Goal: Task Accomplishment & Management: Complete application form

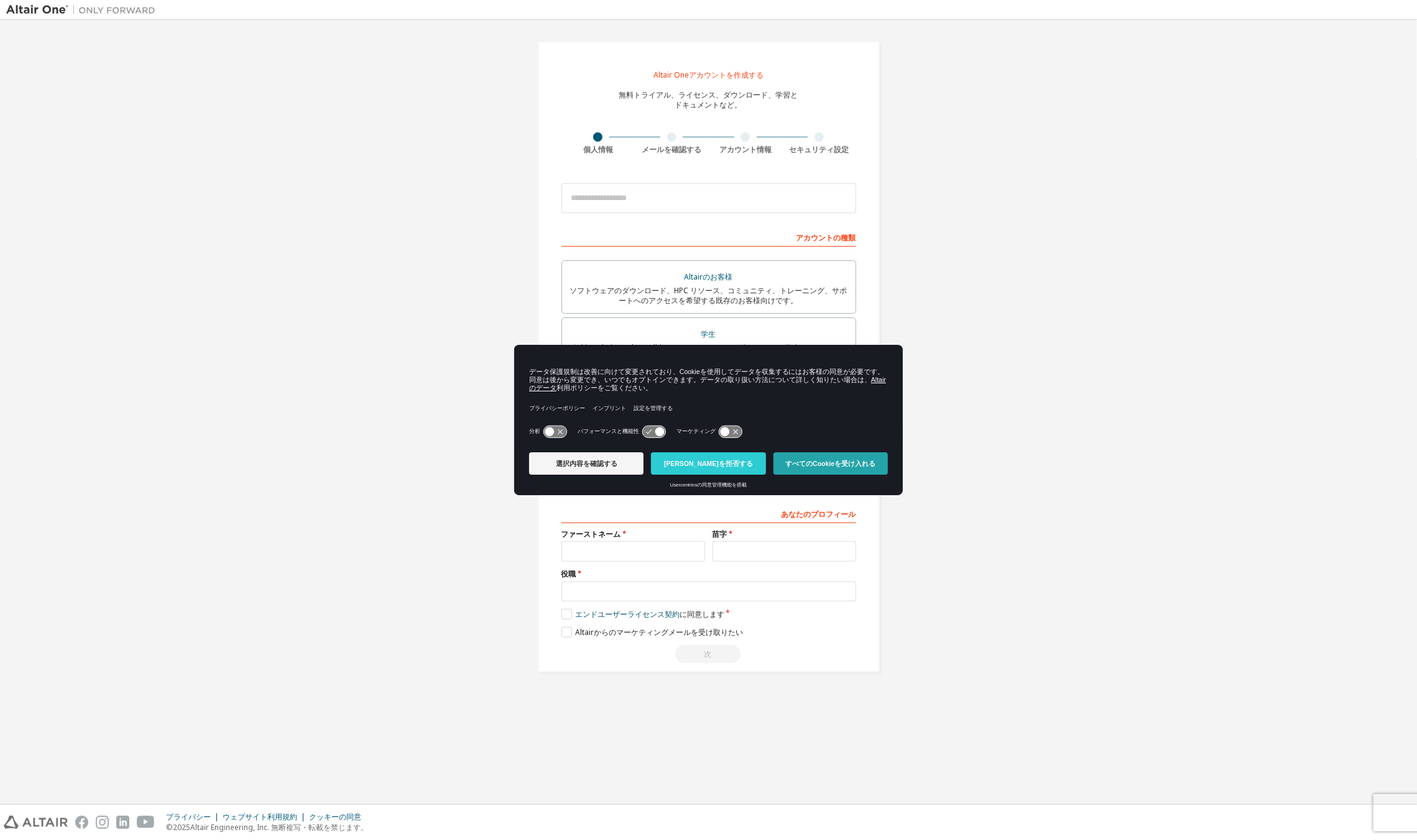
click at [817, 458] on button "すべてのCookieを受け入れる" at bounding box center [831, 463] width 114 height 22
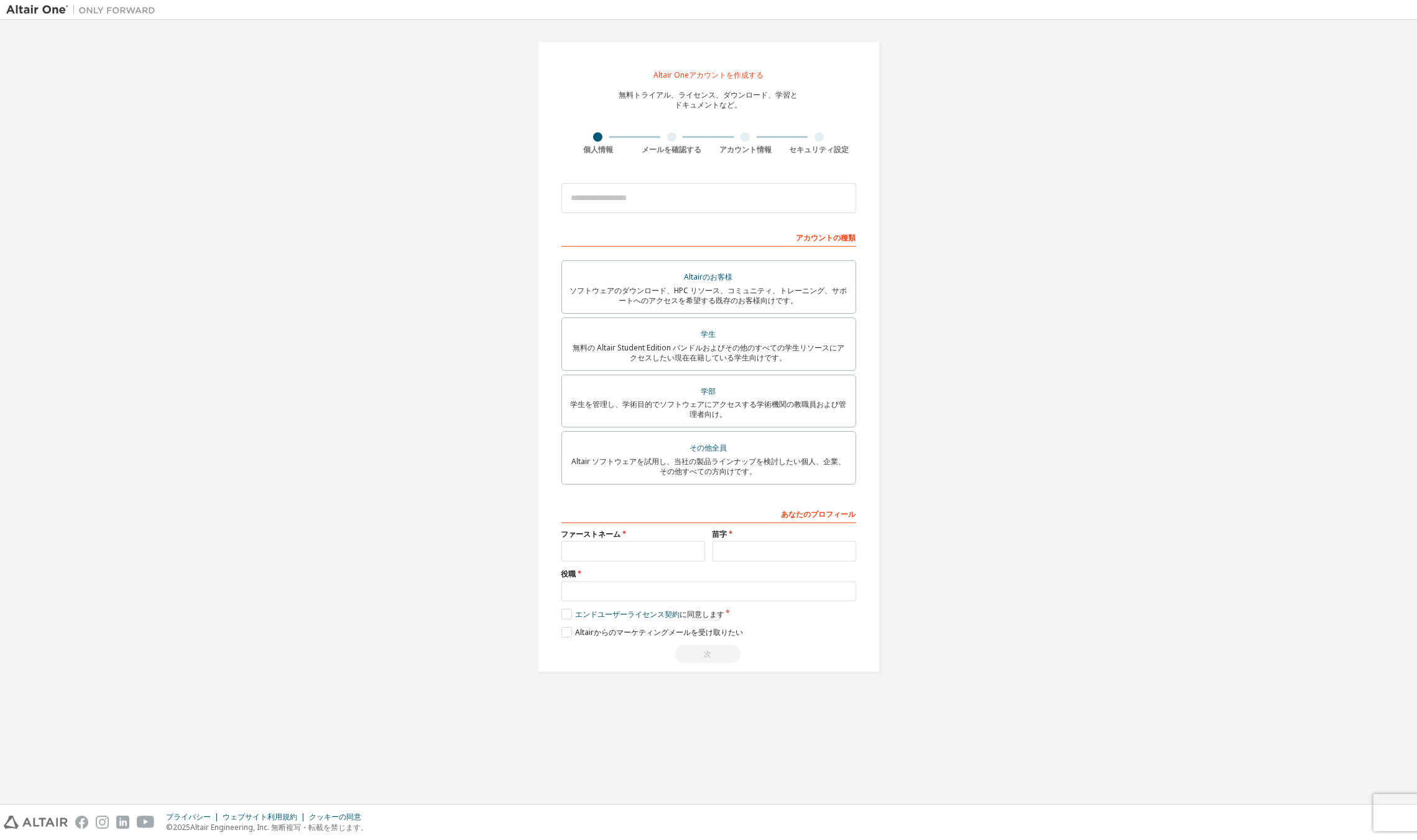
click at [662, 140] on div at bounding box center [671, 137] width 74 height 10
click at [684, 139] on div at bounding box center [671, 137] width 74 height 10
click at [720, 204] on input "email" at bounding box center [708, 198] width 295 height 30
click at [671, 196] on input "email" at bounding box center [708, 198] width 295 height 30
type input "*"
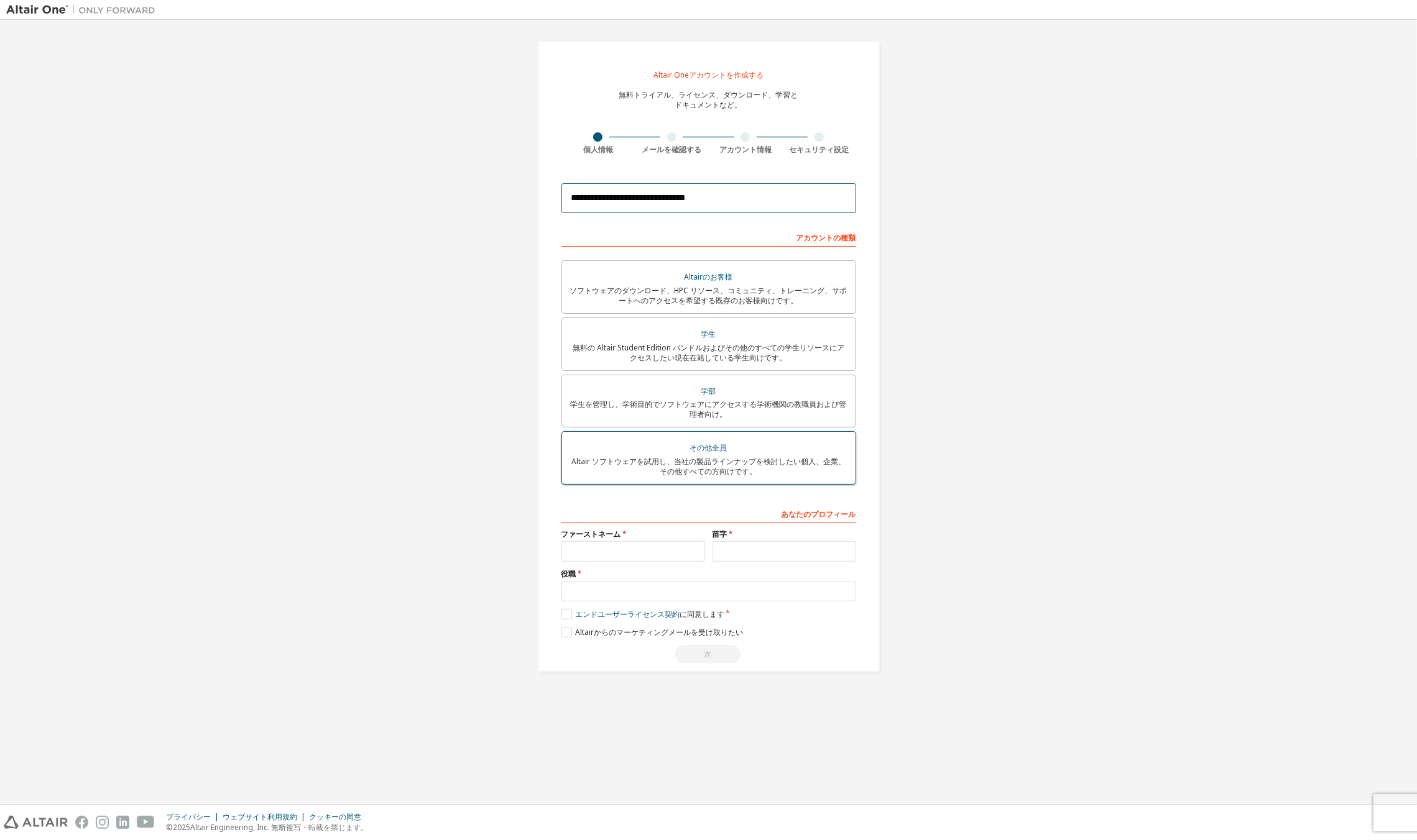
type input "**********"
click at [719, 450] on font "その他全員" at bounding box center [708, 447] width 37 height 11
click at [653, 556] on input "text" at bounding box center [633, 551] width 143 height 20
type input "*"
type input "**"
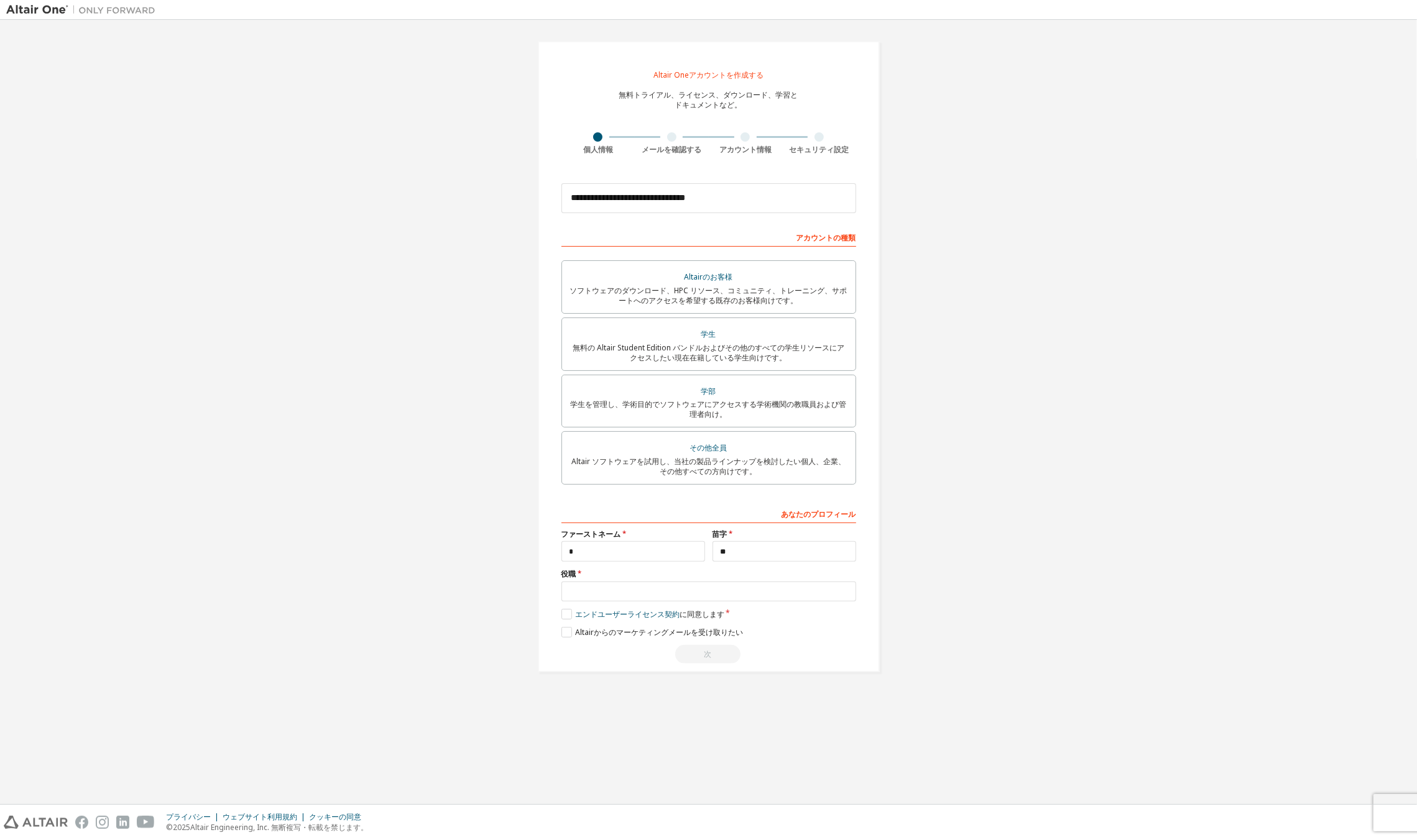
click at [641, 569] on div "**********" at bounding box center [708, 584] width 295 height 161
click at [640, 556] on input "*" at bounding box center [633, 551] width 143 height 20
click at [677, 550] on input "*" at bounding box center [633, 551] width 143 height 20
type input "*"
type input "**"
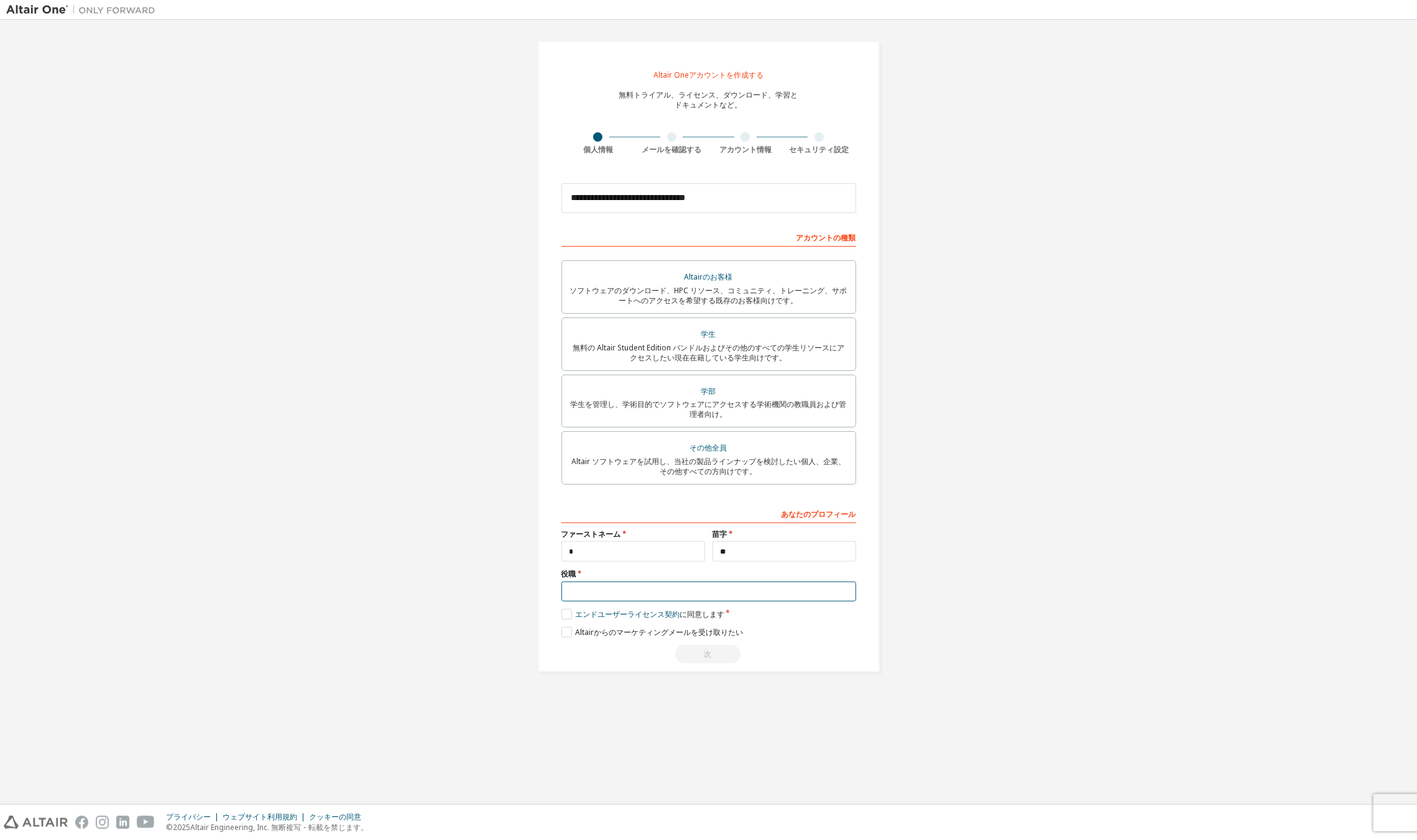
drag, startPoint x: 664, startPoint y: 601, endPoint x: 677, endPoint y: 597, distance: 13.6
click at [664, 601] on input "text" at bounding box center [708, 591] width 295 height 20
type input "**"
click at [573, 611] on label "エンドユーザーライセンス契約 に同意します" at bounding box center [642, 614] width 162 height 11
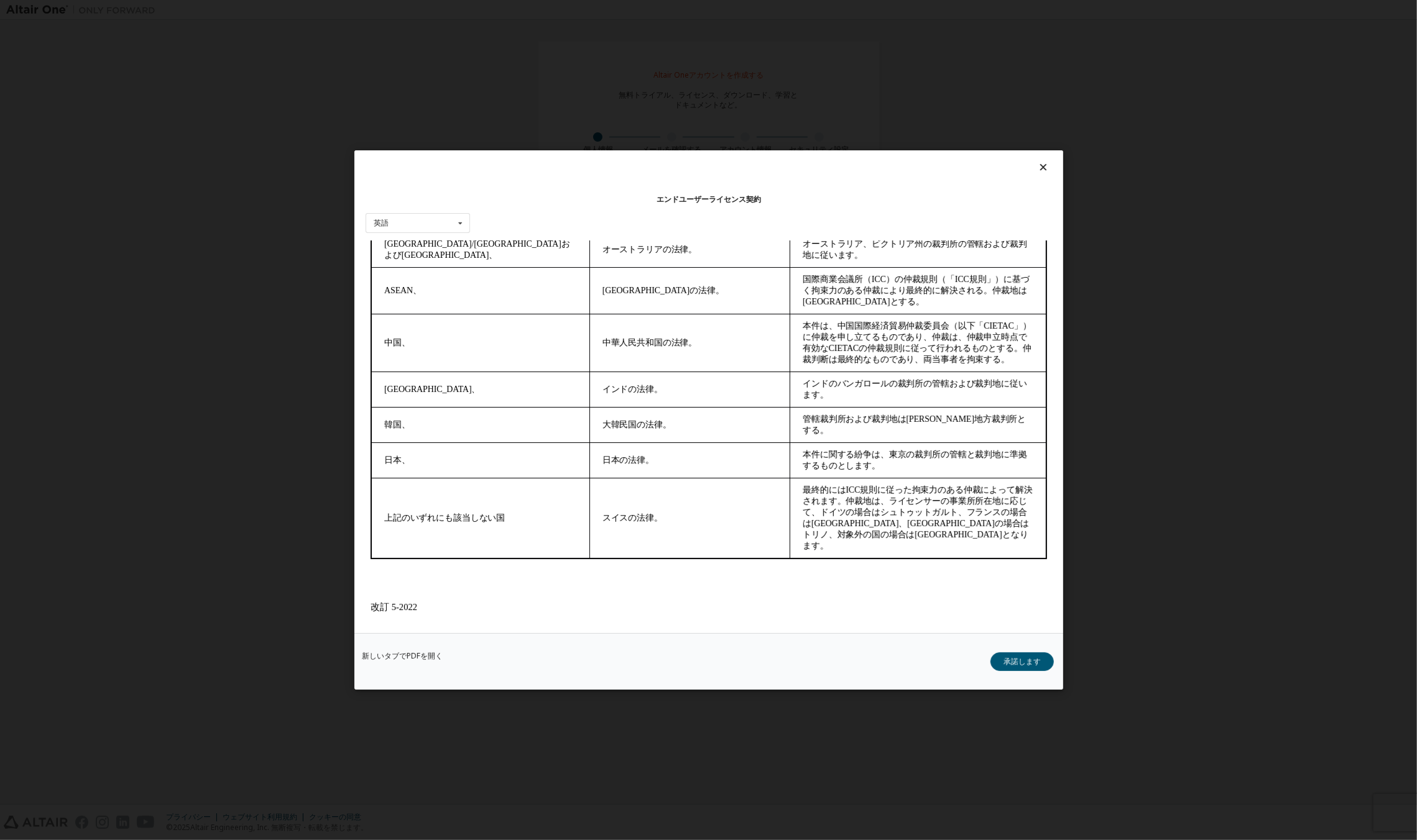
scroll to position [3887, 0]
click at [1008, 664] on font "承諾します" at bounding box center [1022, 661] width 37 height 11
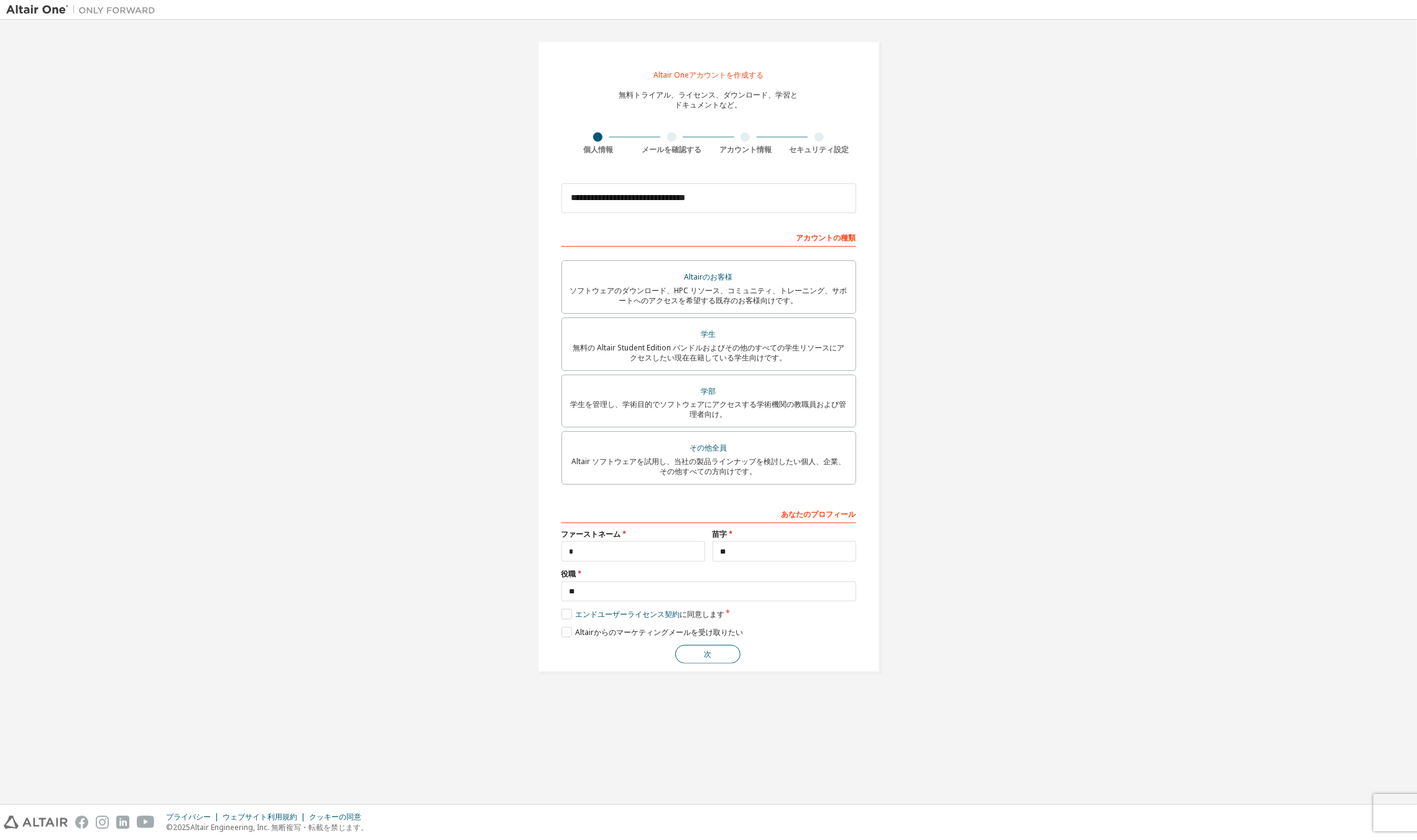
click at [717, 653] on button "次" at bounding box center [708, 654] width 65 height 18
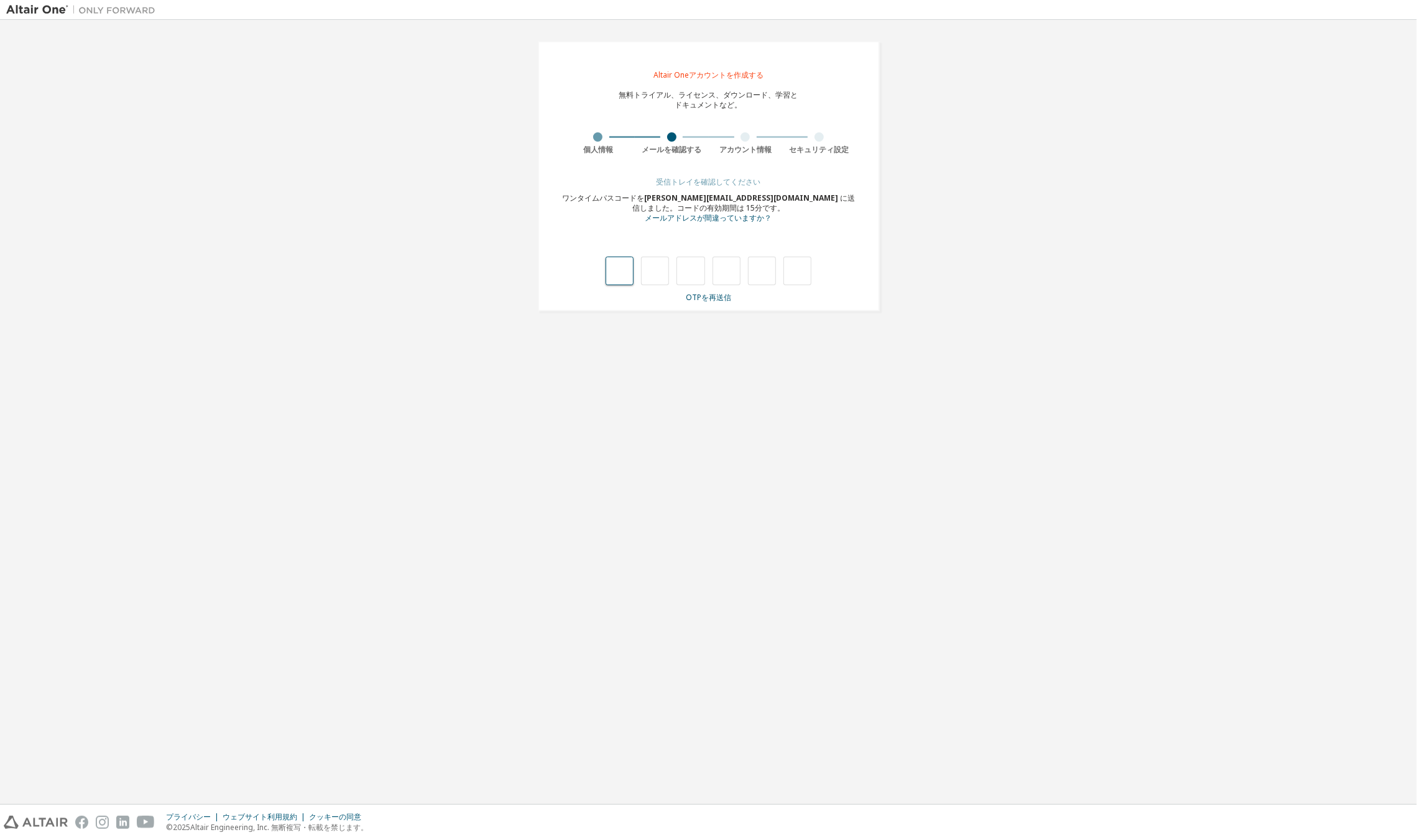
type input "*"
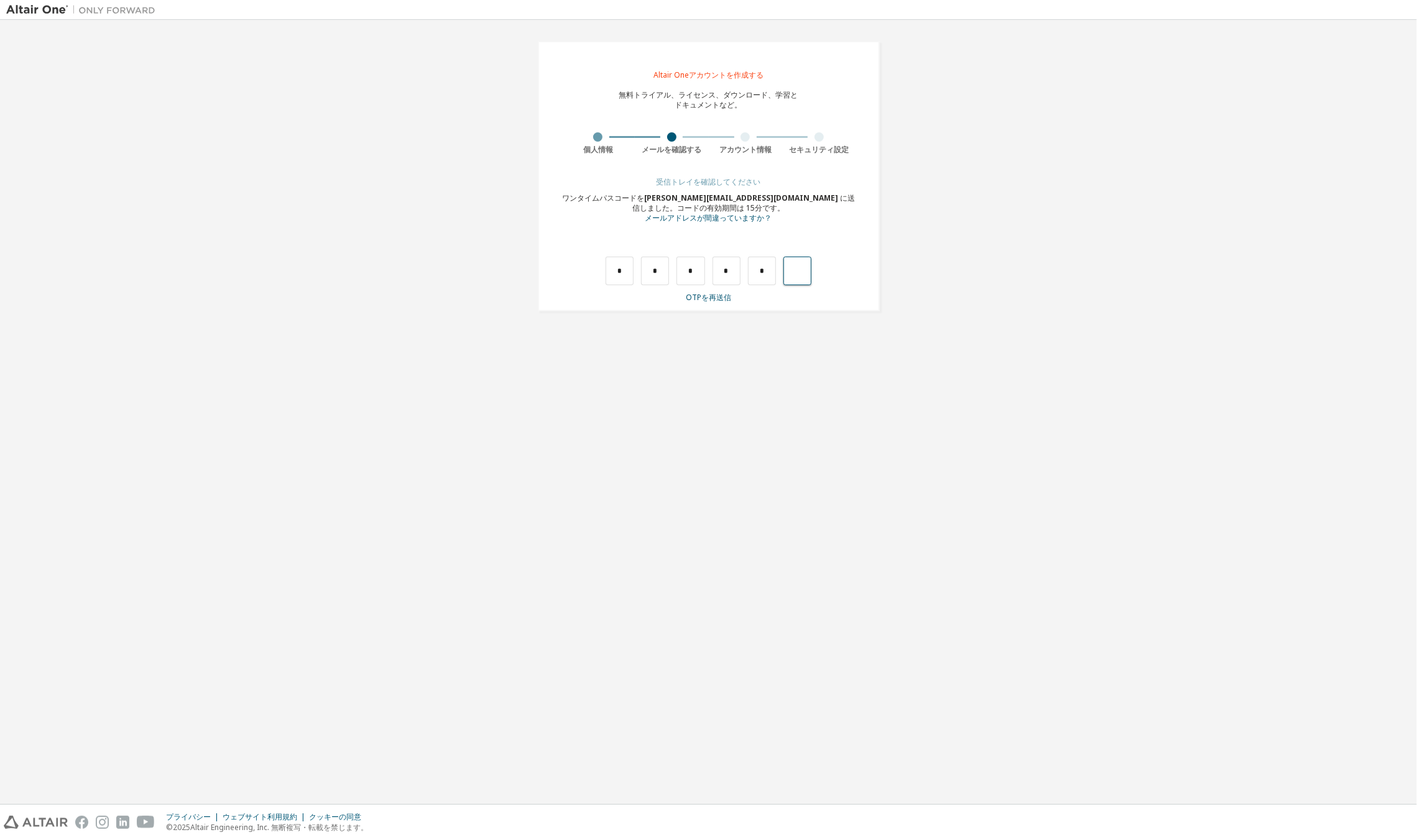
type input "*"
click at [624, 272] on input "text" at bounding box center [619, 271] width 28 height 29
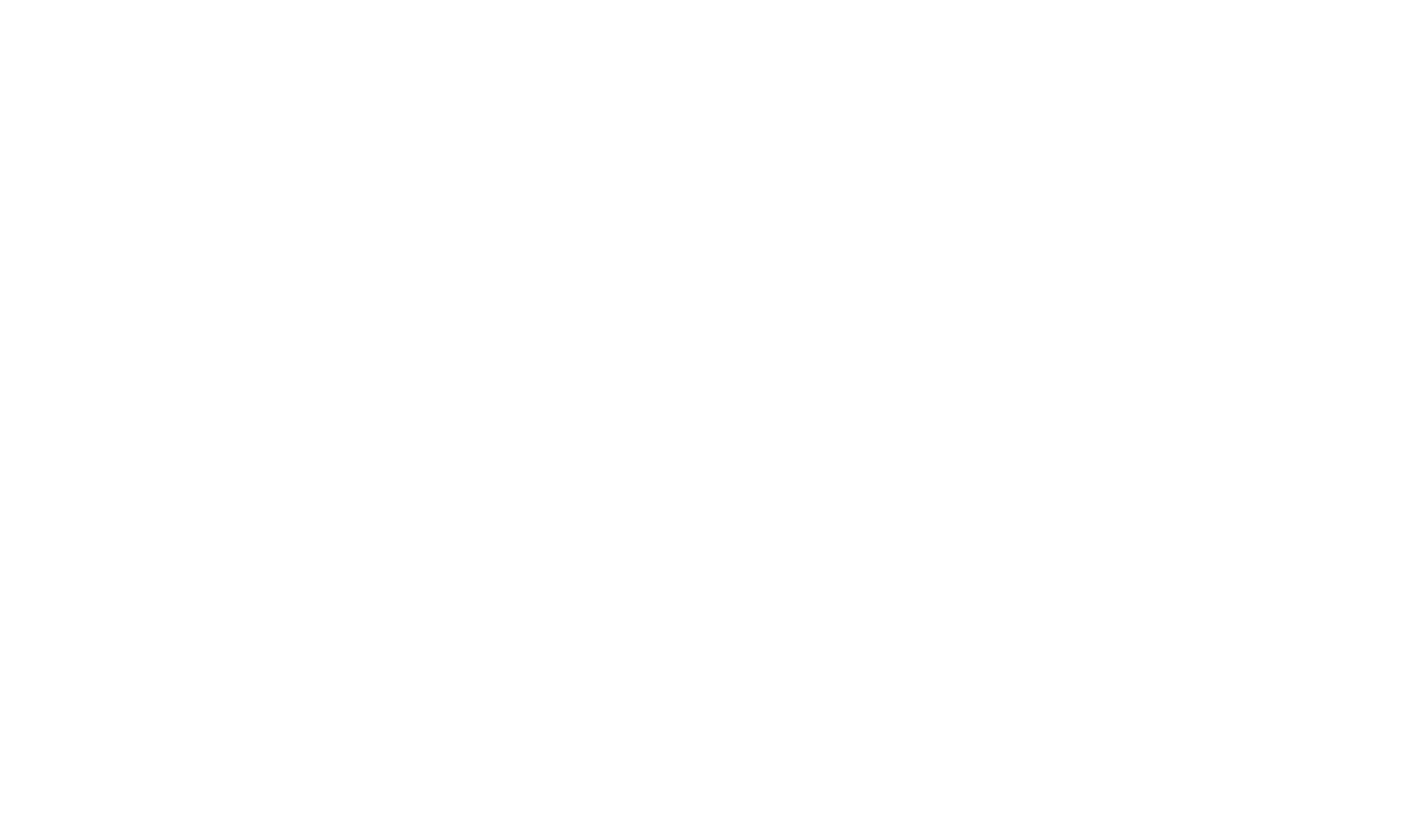
click at [266, 476] on div at bounding box center [708, 420] width 1417 height 840
drag, startPoint x: 267, startPoint y: 475, endPoint x: 277, endPoint y: 457, distance: 20.6
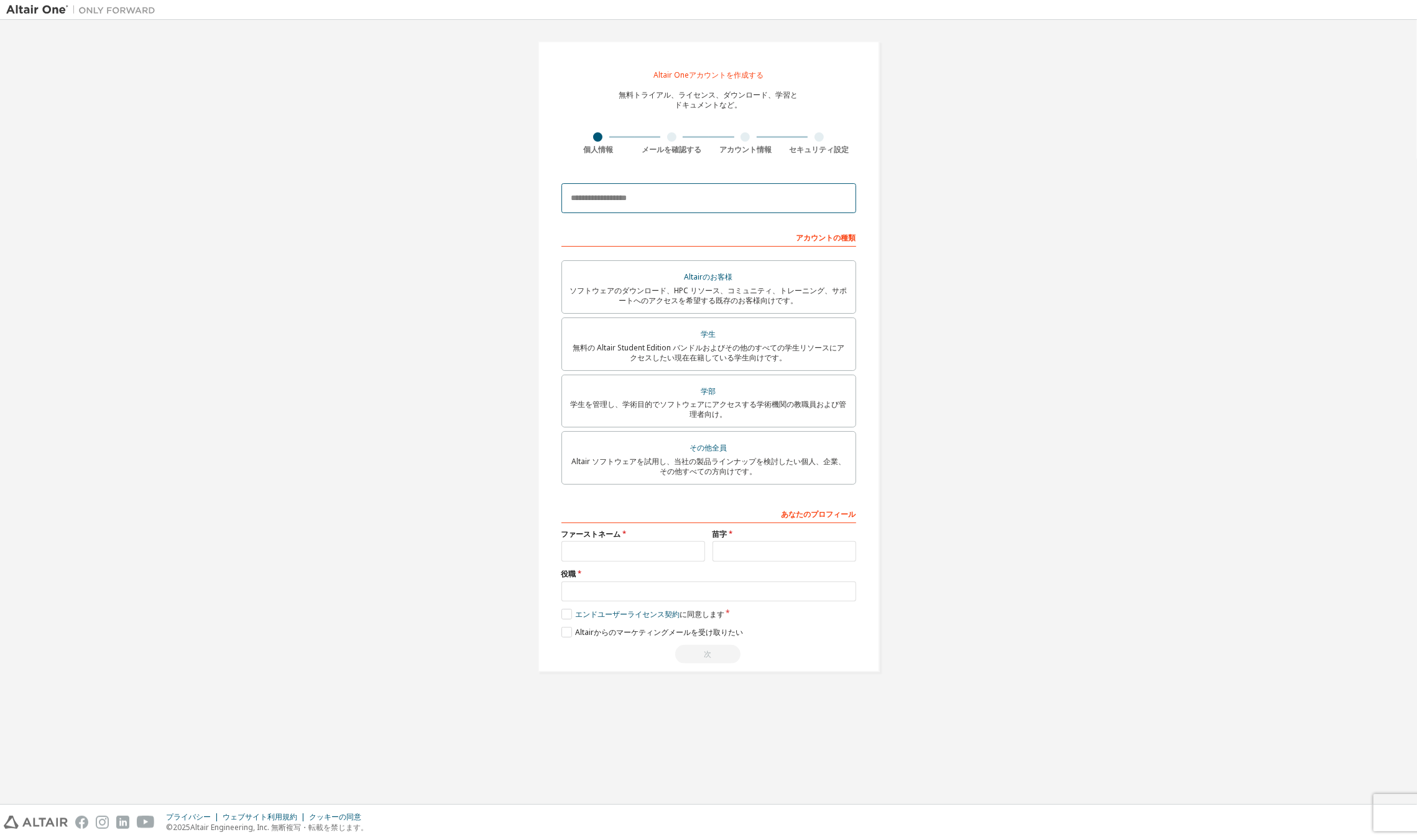
click at [660, 201] on input "email" at bounding box center [708, 198] width 295 height 30
type input "**********"
click at [982, 344] on div "**********" at bounding box center [708, 357] width 1405 height 661
click at [793, 457] on div "その他全員" at bounding box center [708, 448] width 279 height 17
click at [631, 556] on input "text" at bounding box center [633, 551] width 143 height 20
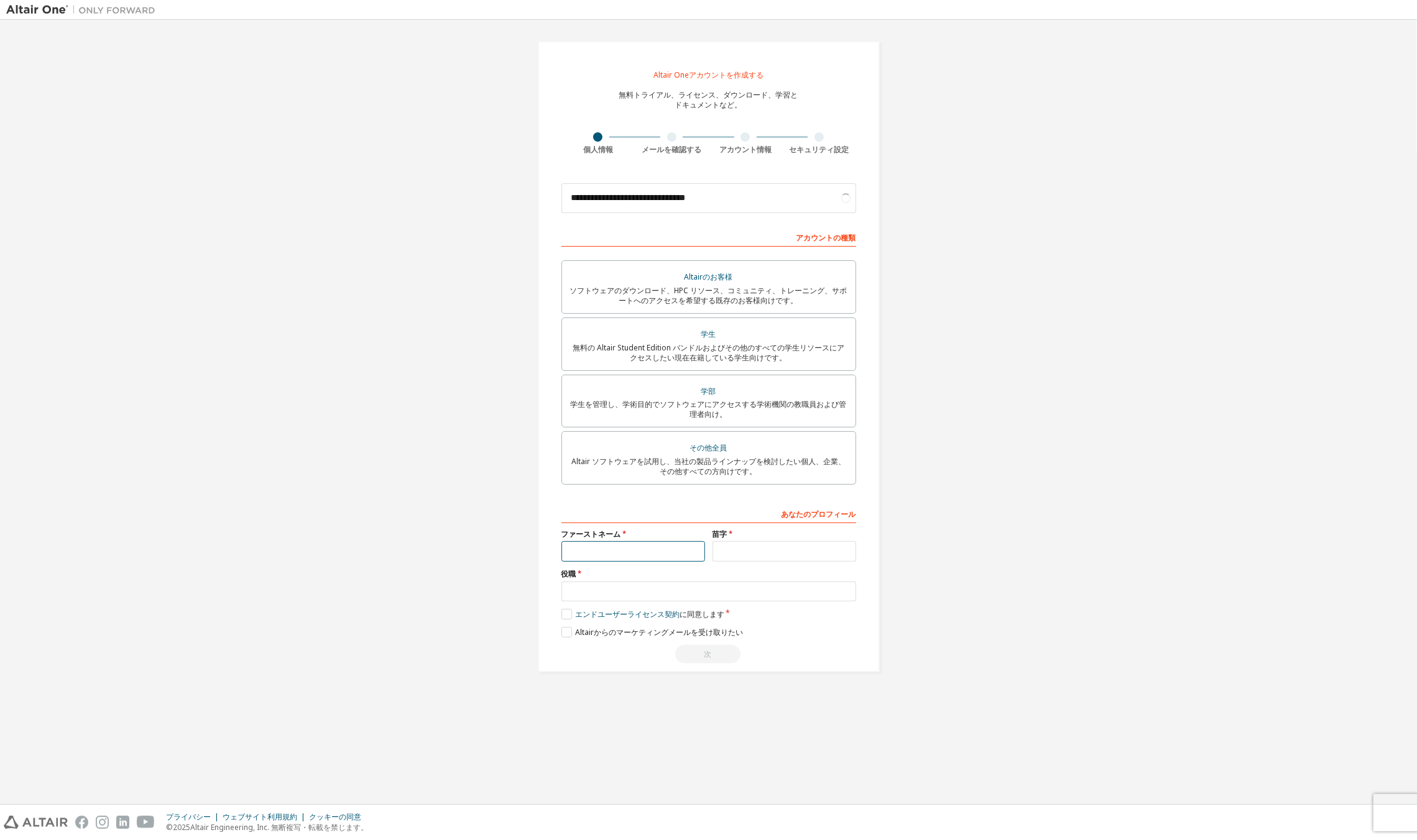
type input "*"
type input "**"
click at [652, 558] on input "*" at bounding box center [633, 551] width 143 height 20
click at [619, 547] on input "*" at bounding box center [633, 551] width 143 height 20
click at [618, 551] on input "*" at bounding box center [633, 551] width 143 height 20
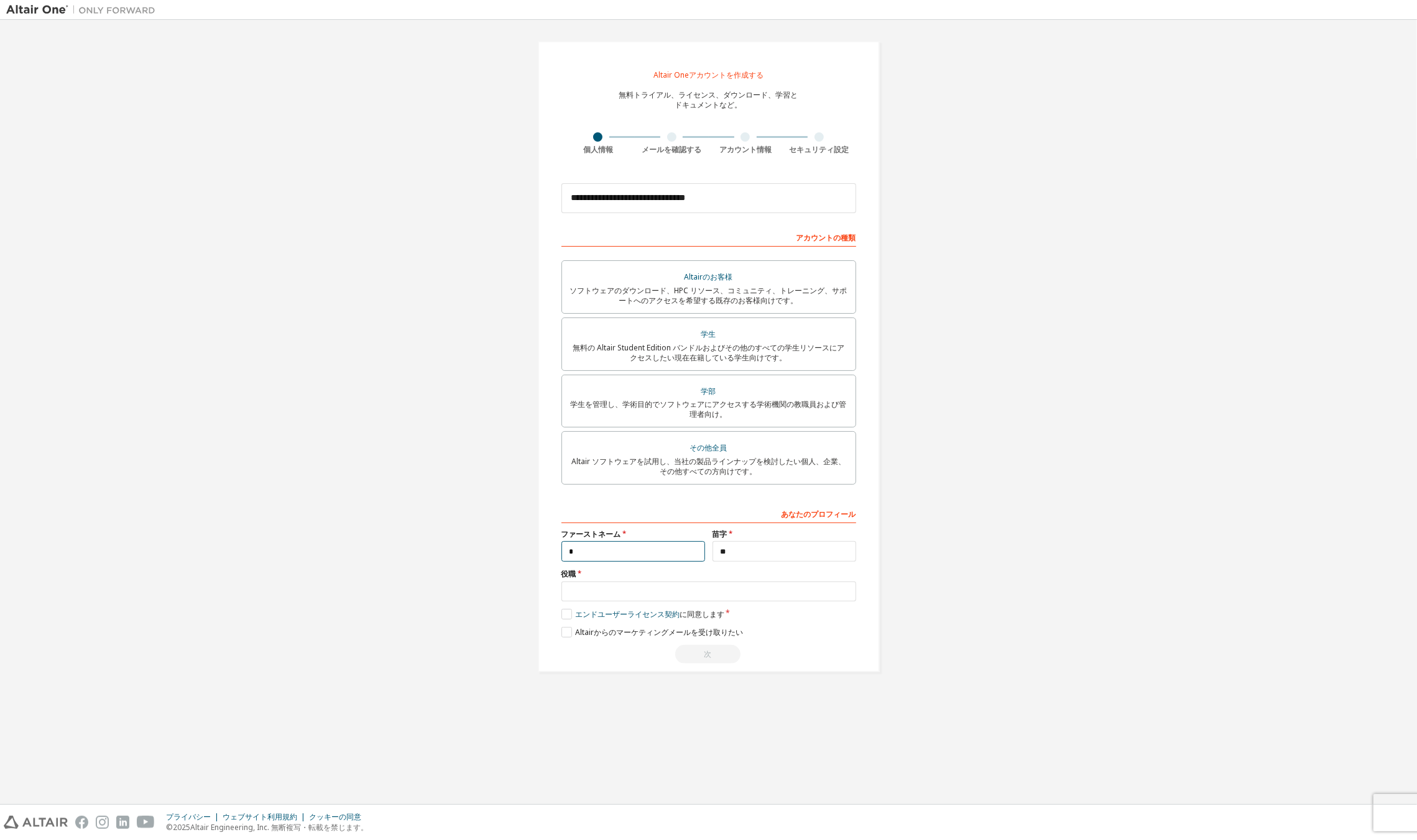
click at [582, 558] on input "*" at bounding box center [633, 551] width 143 height 20
click at [577, 507] on div "あなたのプロフィール" at bounding box center [708, 513] width 295 height 20
click at [617, 552] on input "*" at bounding box center [633, 551] width 143 height 20
click at [765, 555] on input "**" at bounding box center [783, 551] width 143 height 20
click at [671, 556] on input "*" at bounding box center [633, 551] width 143 height 20
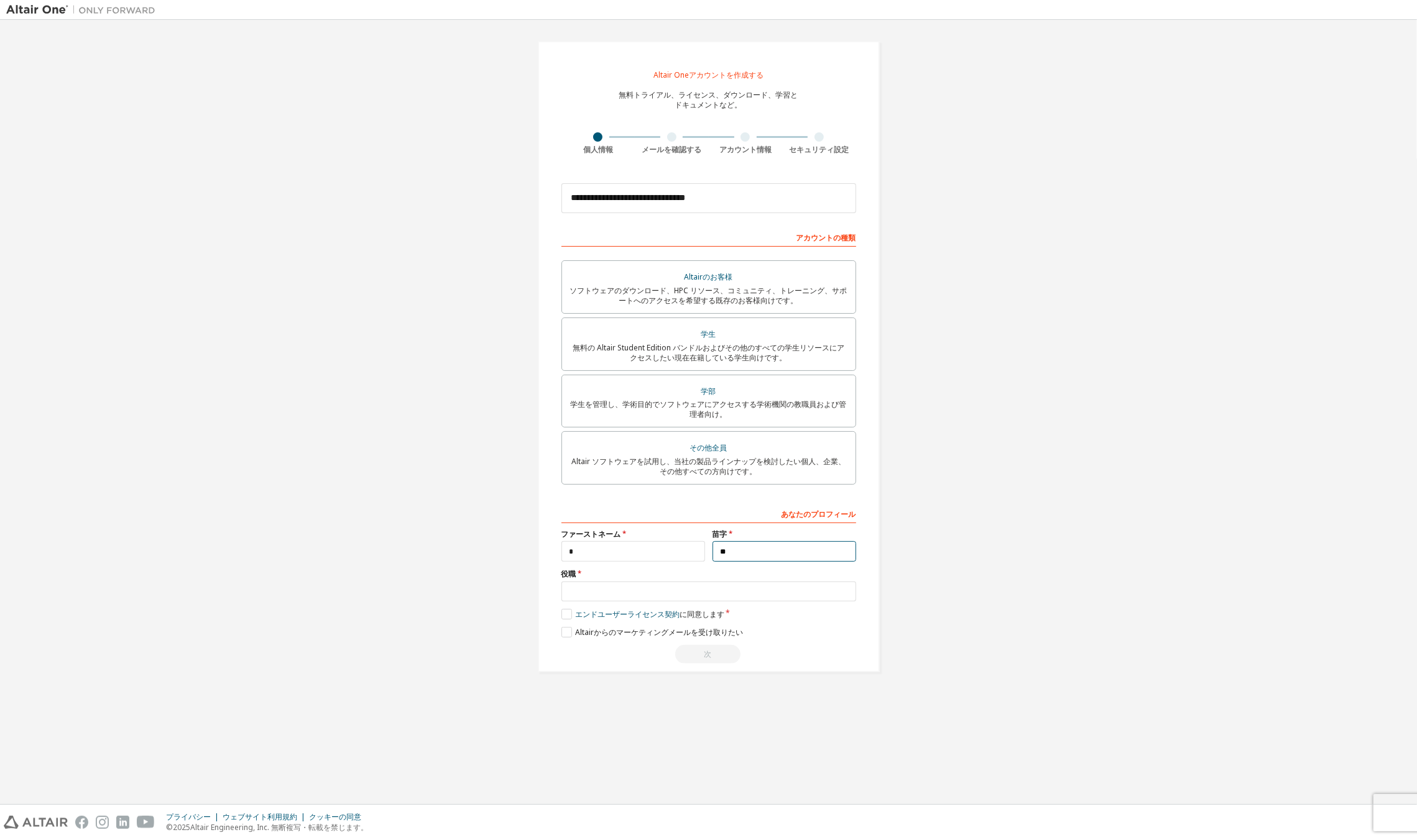
click at [750, 558] on input "**" at bounding box center [783, 551] width 143 height 20
click at [641, 562] on input "*" at bounding box center [633, 551] width 143 height 20
type input "*"
click at [771, 551] on input "**" at bounding box center [783, 551] width 143 height 20
click at [708, 601] on input "text" at bounding box center [708, 591] width 295 height 20
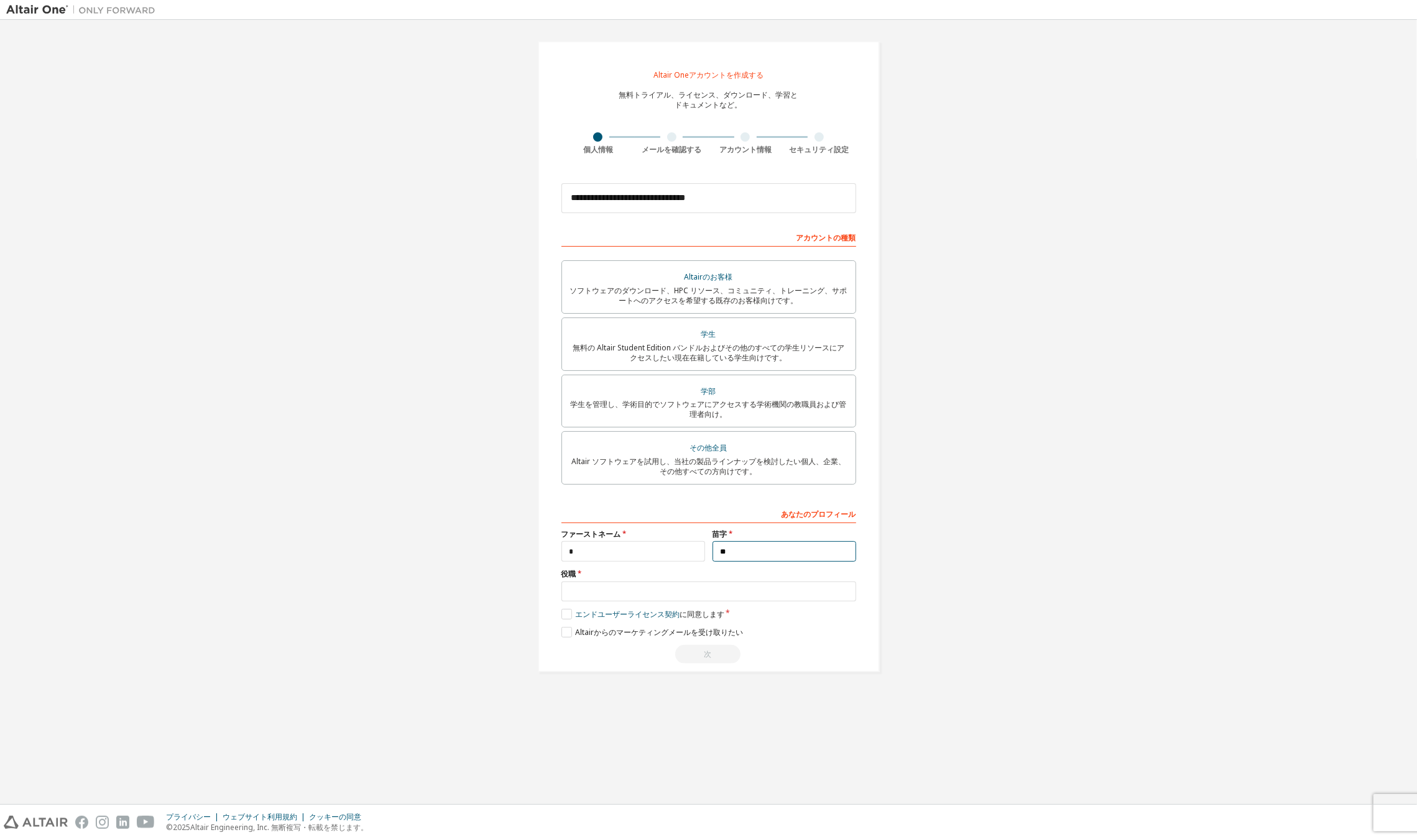
click at [733, 554] on input "**" at bounding box center [783, 551] width 143 height 20
type input "**"
click at [682, 600] on input "text" at bounding box center [708, 591] width 295 height 20
type input "**"
click at [563, 619] on label "エンドユーザーライセンス契約 に同意します" at bounding box center [642, 614] width 162 height 11
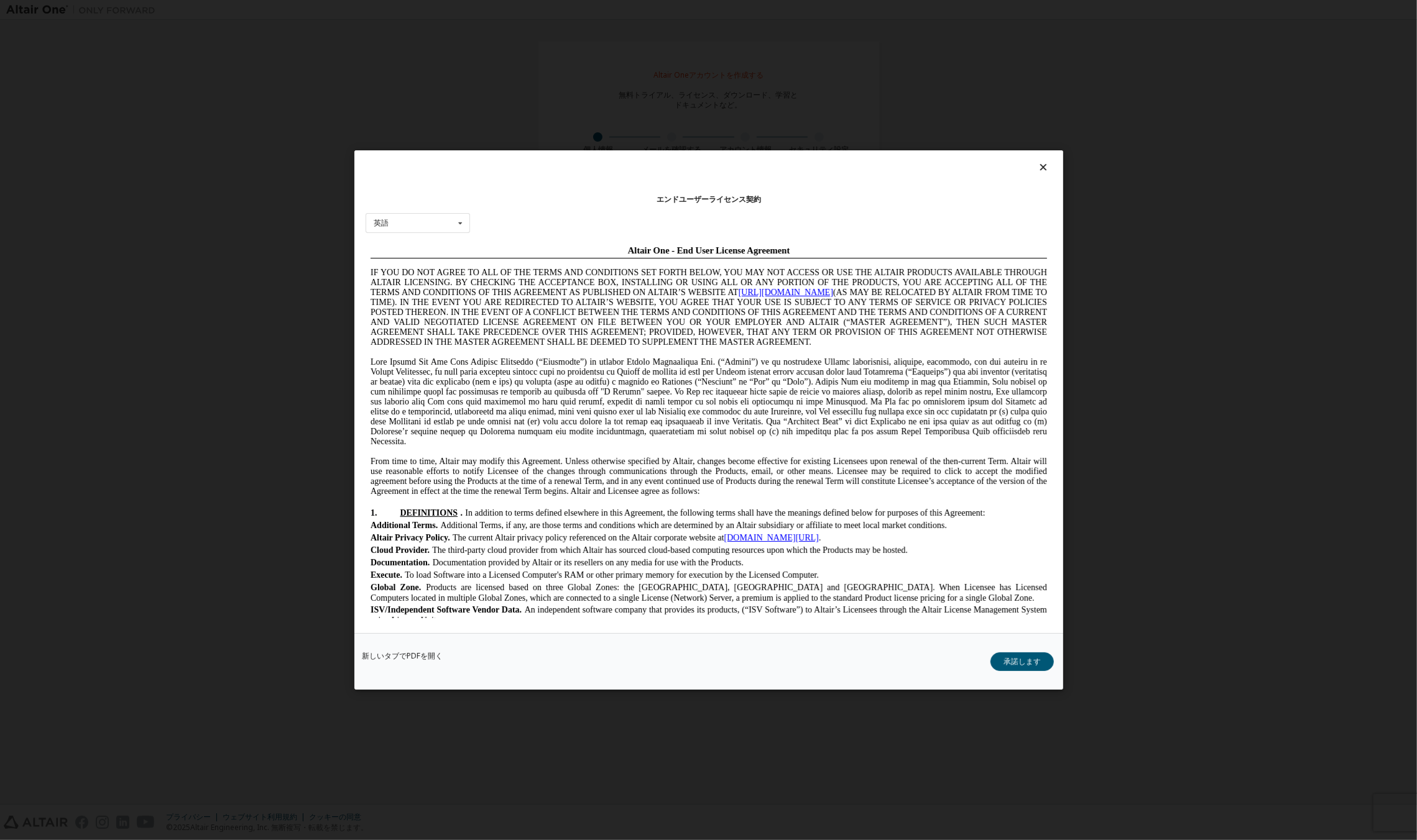
drag, startPoint x: 1016, startPoint y: 662, endPoint x: 987, endPoint y: 659, distance: 29.2
click at [1016, 662] on font "承諾します" at bounding box center [1022, 661] width 37 height 11
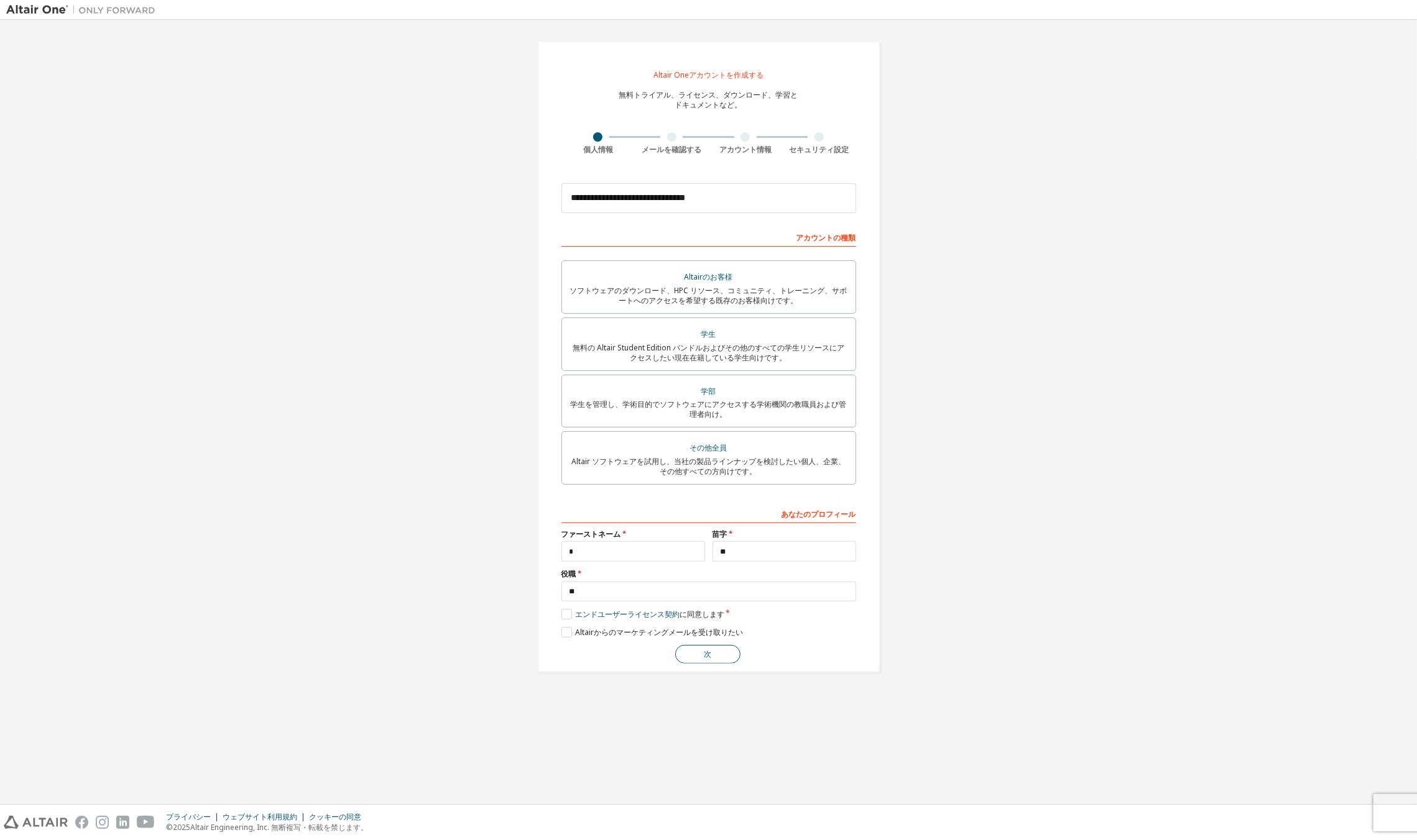
click at [721, 657] on button "次" at bounding box center [708, 654] width 65 height 18
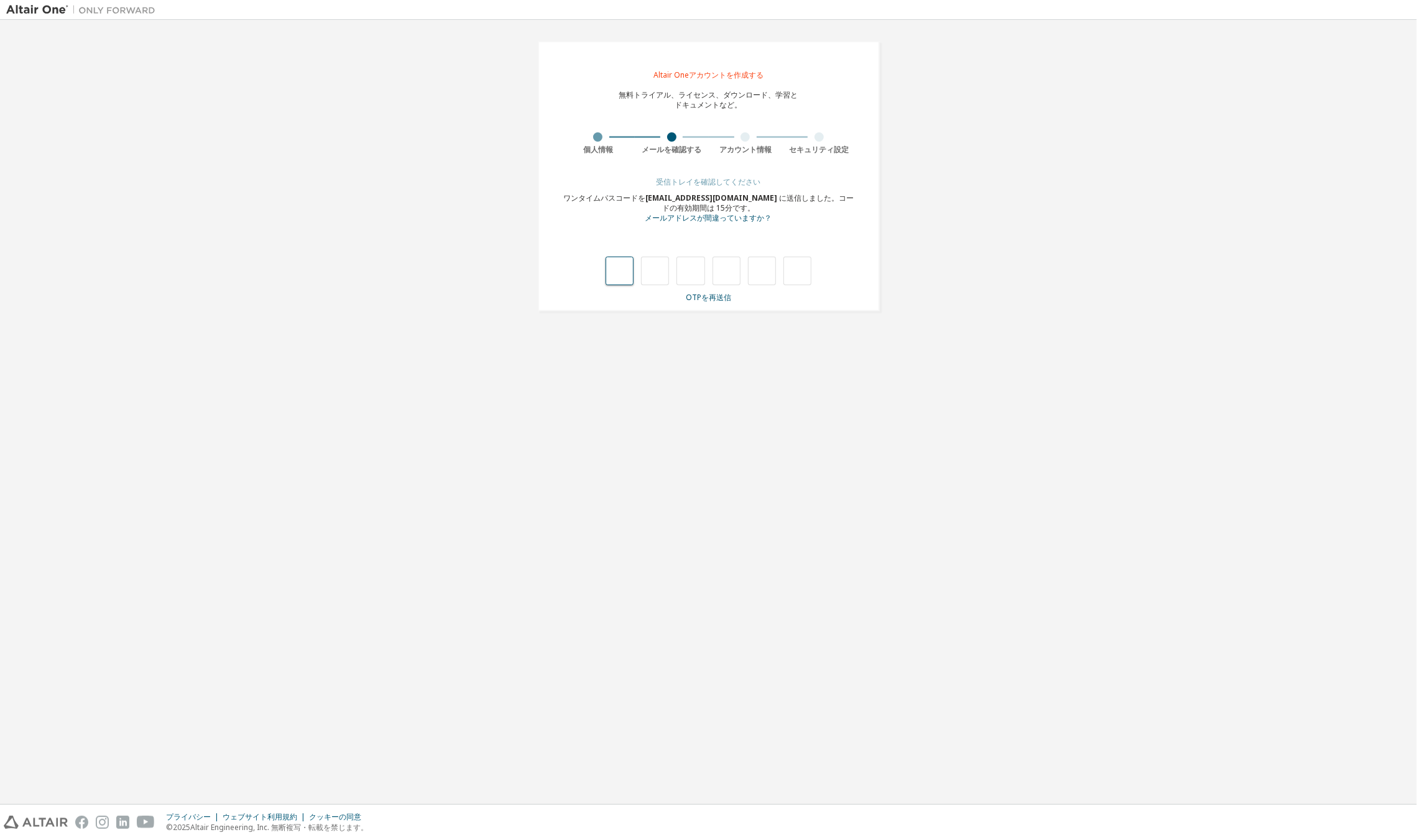
click at [624, 276] on input "text" at bounding box center [619, 271] width 28 height 29
type input "*"
click at [647, 274] on input "*" at bounding box center [655, 271] width 28 height 29
drag, startPoint x: 647, startPoint y: 274, endPoint x: 673, endPoint y: 274, distance: 26.0
click at [673, 274] on div "* *" at bounding box center [708, 271] width 207 height 29
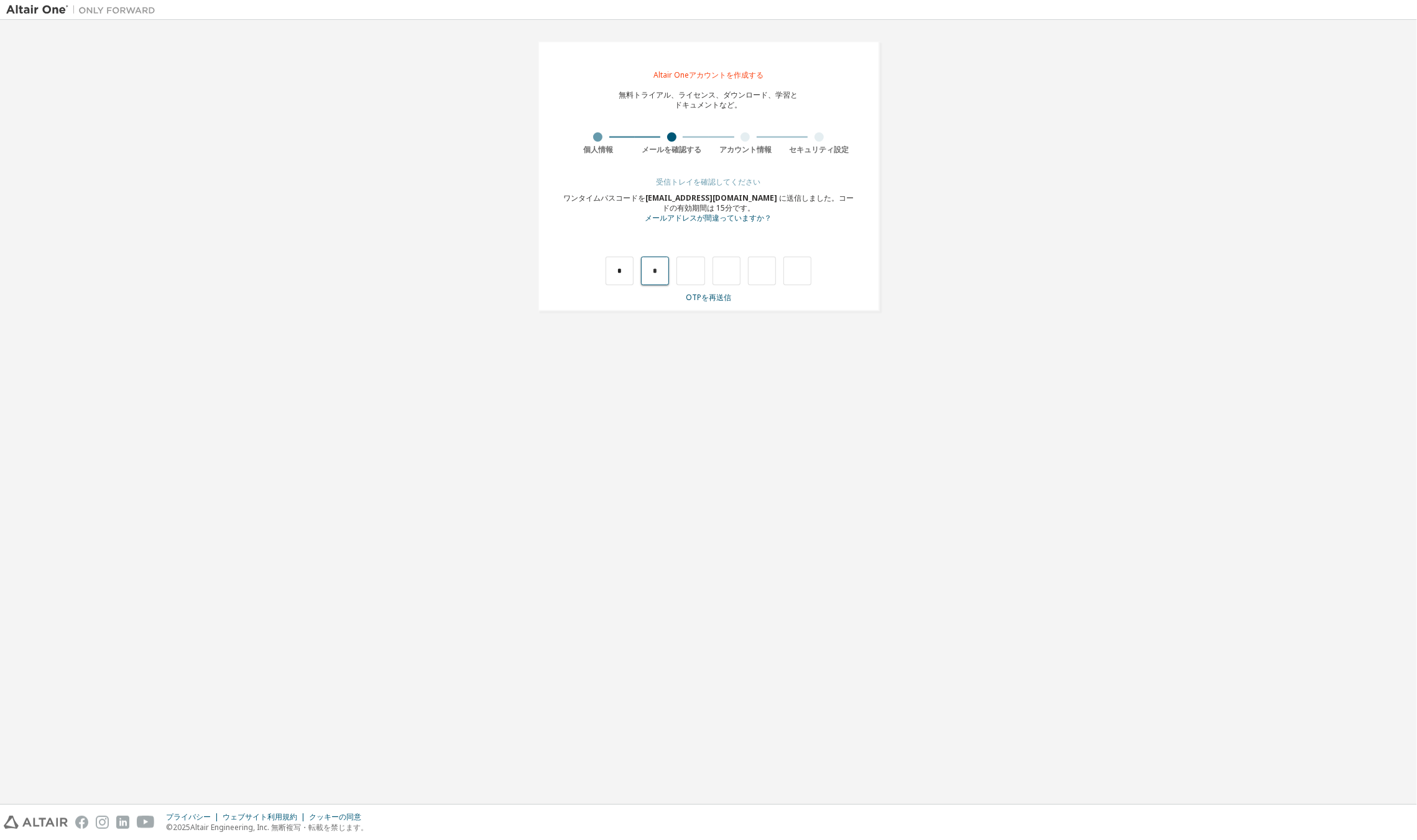
type input "*"
drag, startPoint x: 684, startPoint y: 274, endPoint x: 708, endPoint y: 272, distance: 24.1
click at [708, 272] on div "* * *" at bounding box center [708, 271] width 207 height 29
type input "*"
drag, startPoint x: 720, startPoint y: 268, endPoint x: 746, endPoint y: 270, distance: 26.1
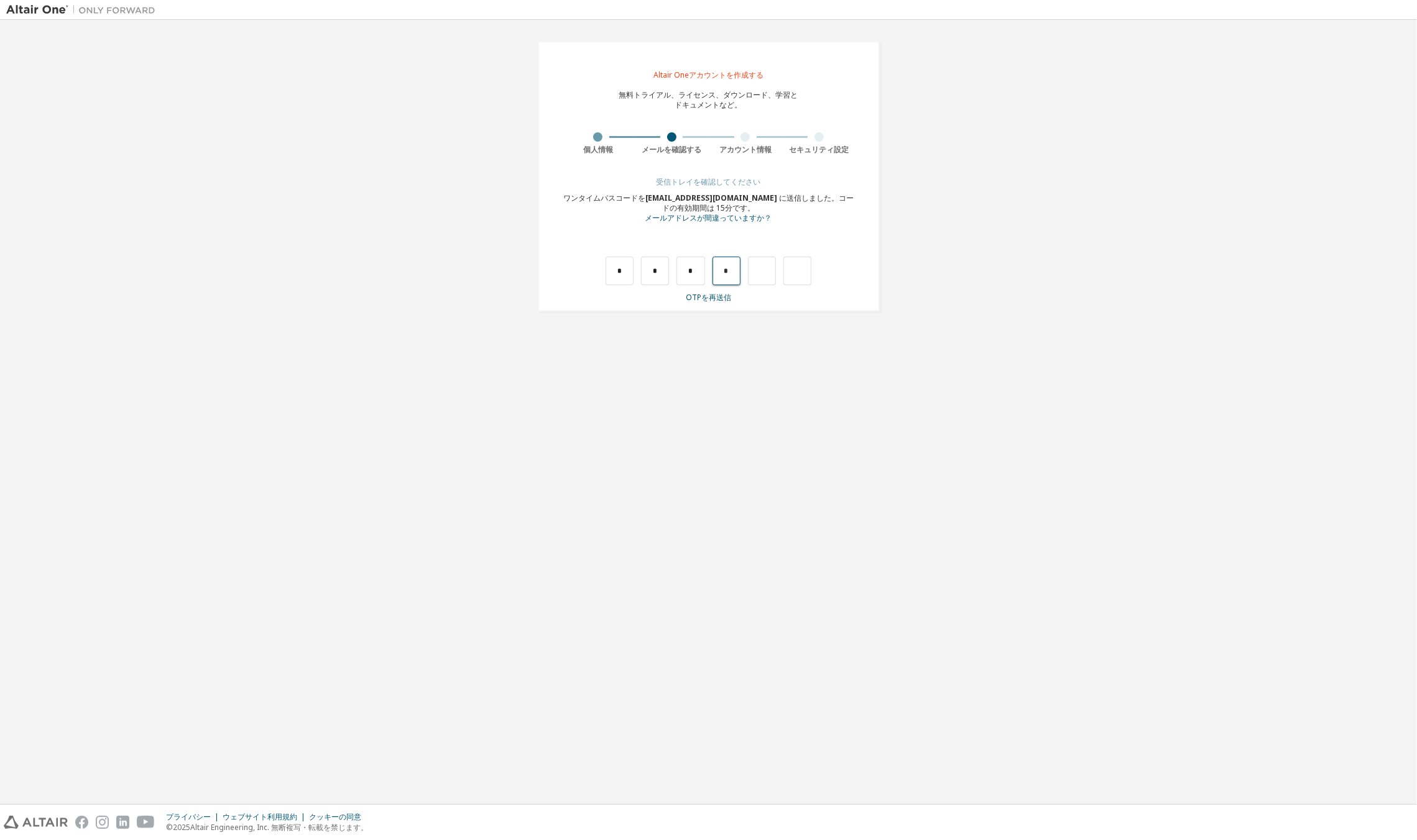
click at [746, 270] on div "* * * *" at bounding box center [708, 271] width 207 height 29
type input "*"
drag, startPoint x: 754, startPoint y: 269, endPoint x: 767, endPoint y: 269, distance: 13.0
click at [767, 269] on input "*" at bounding box center [761, 271] width 28 height 29
type input "*"
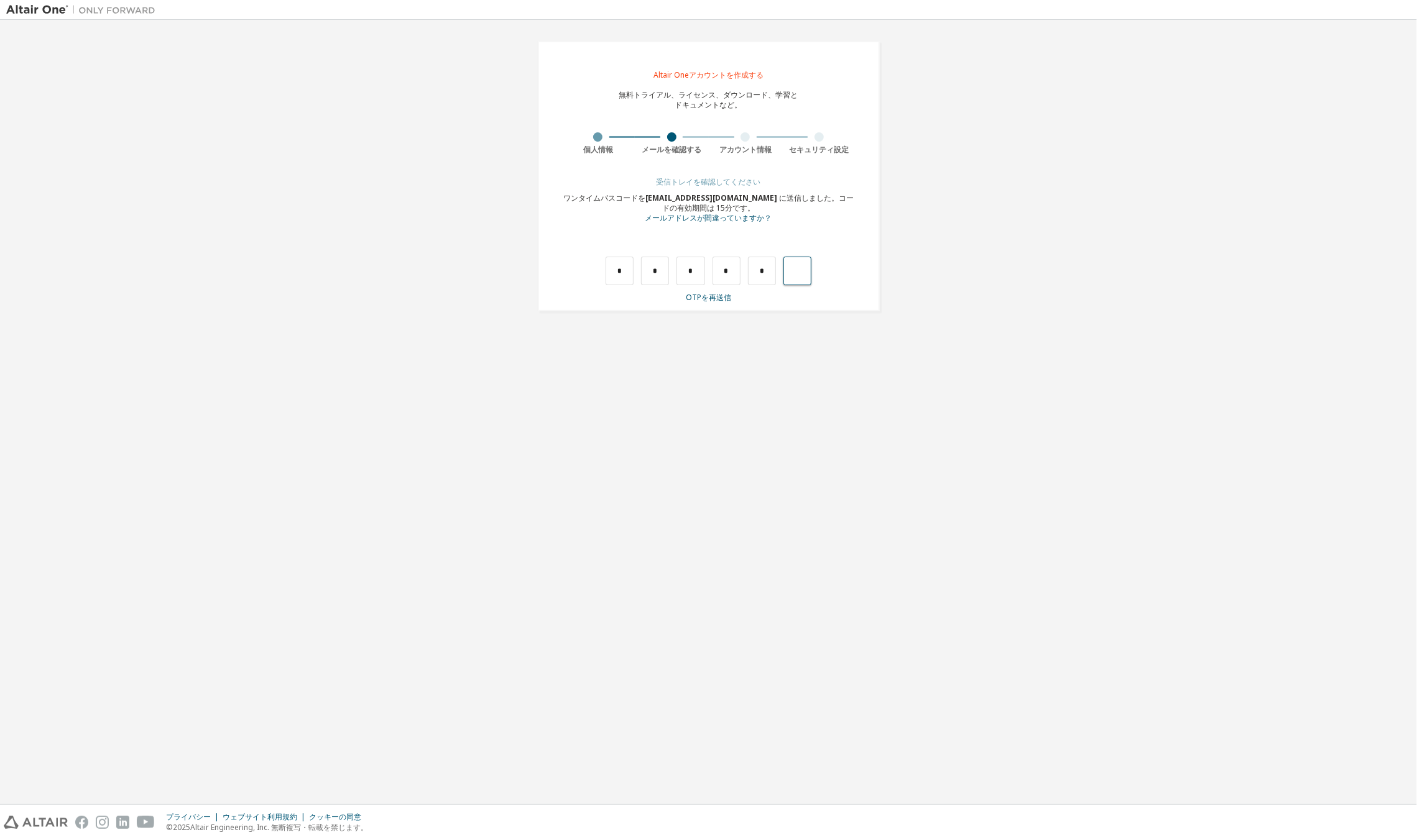
type input "*"
click at [784, 272] on div "*" at bounding box center [789, 271] width 28 height 29
click at [788, 270] on input "text" at bounding box center [797, 271] width 28 height 29
